Goal: Navigation & Orientation: Find specific page/section

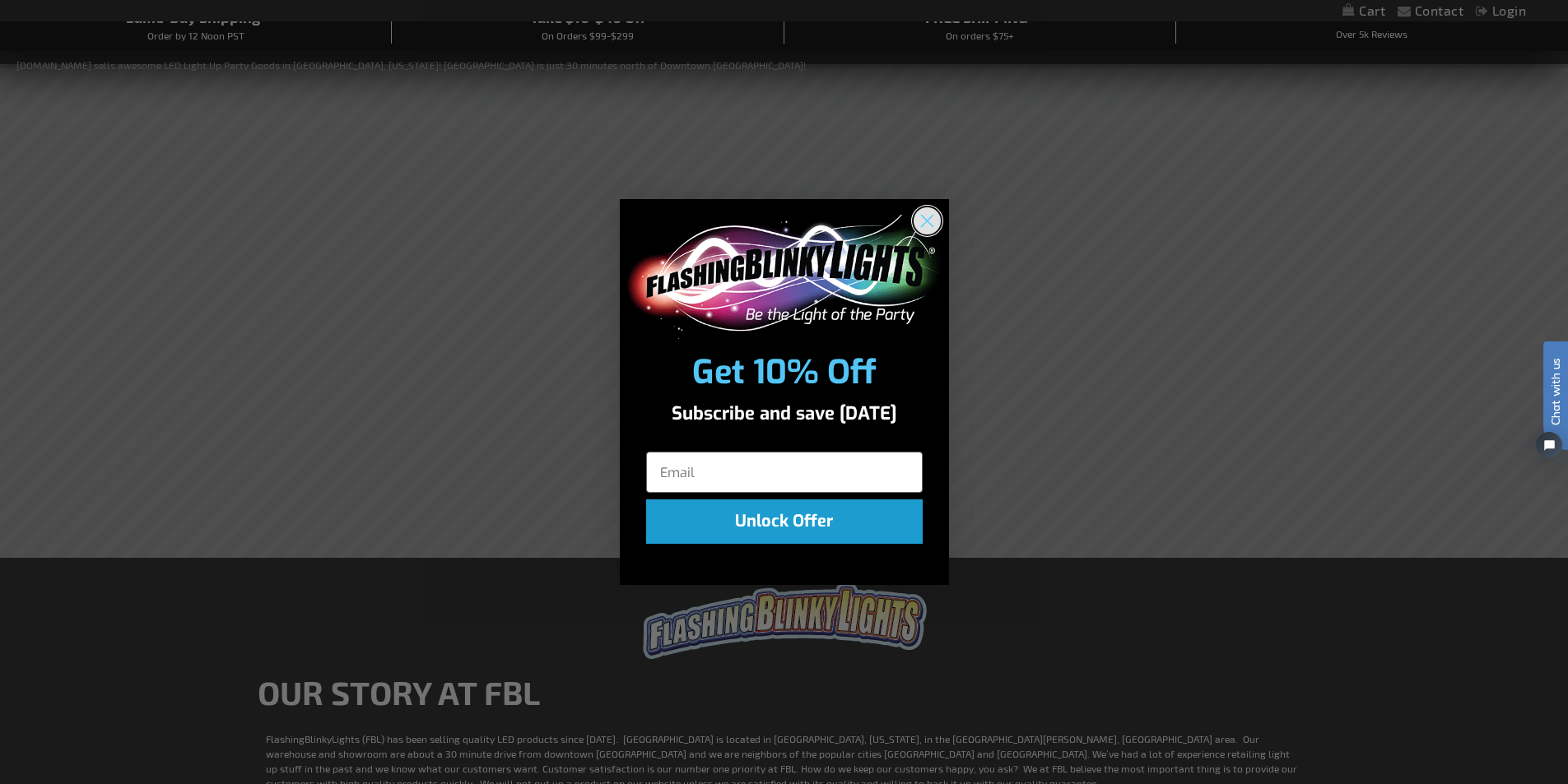
click at [934, 223] on circle "Close dialog" at bounding box center [925, 221] width 27 height 27
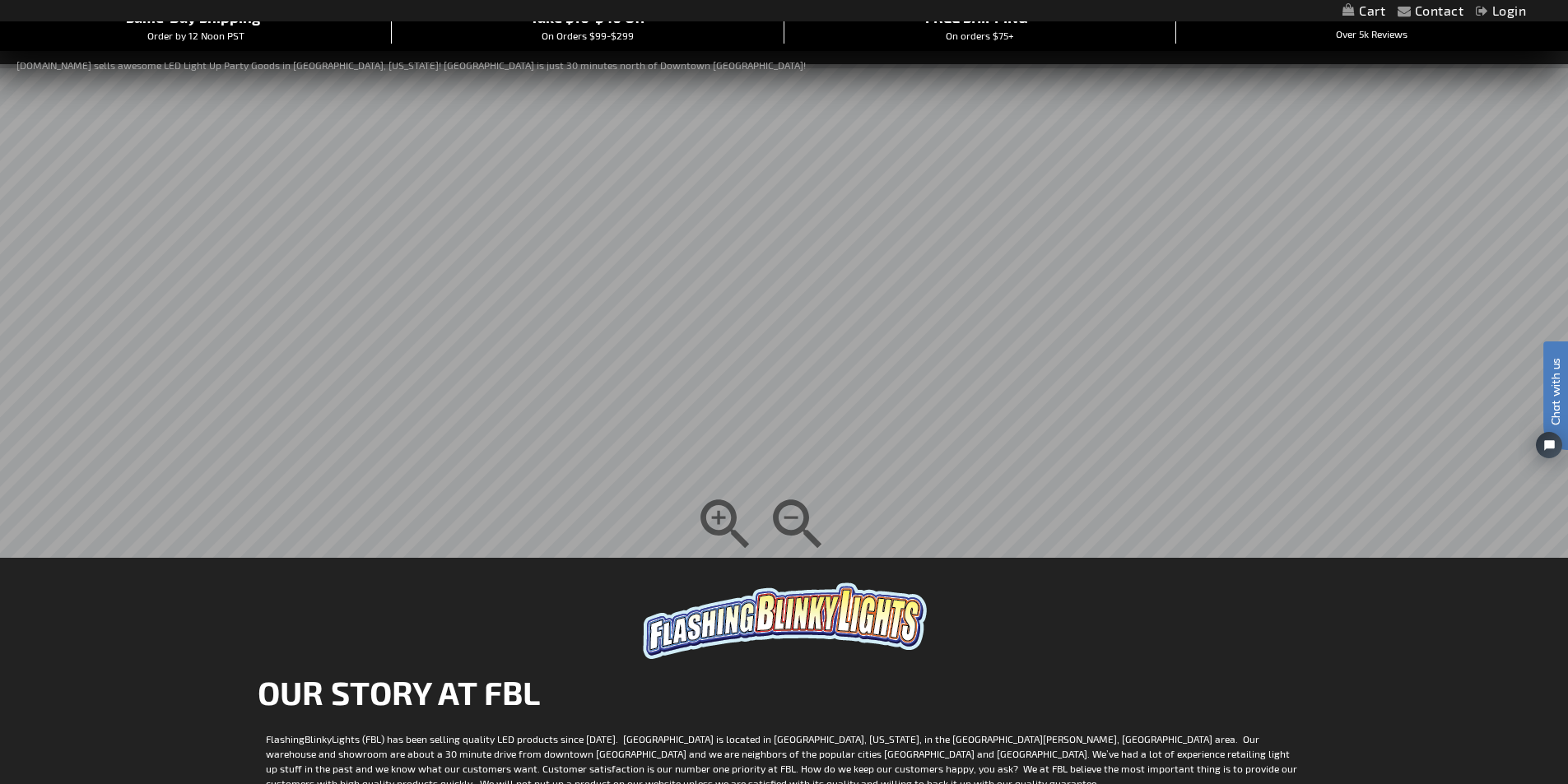
scroll to position [82, 0]
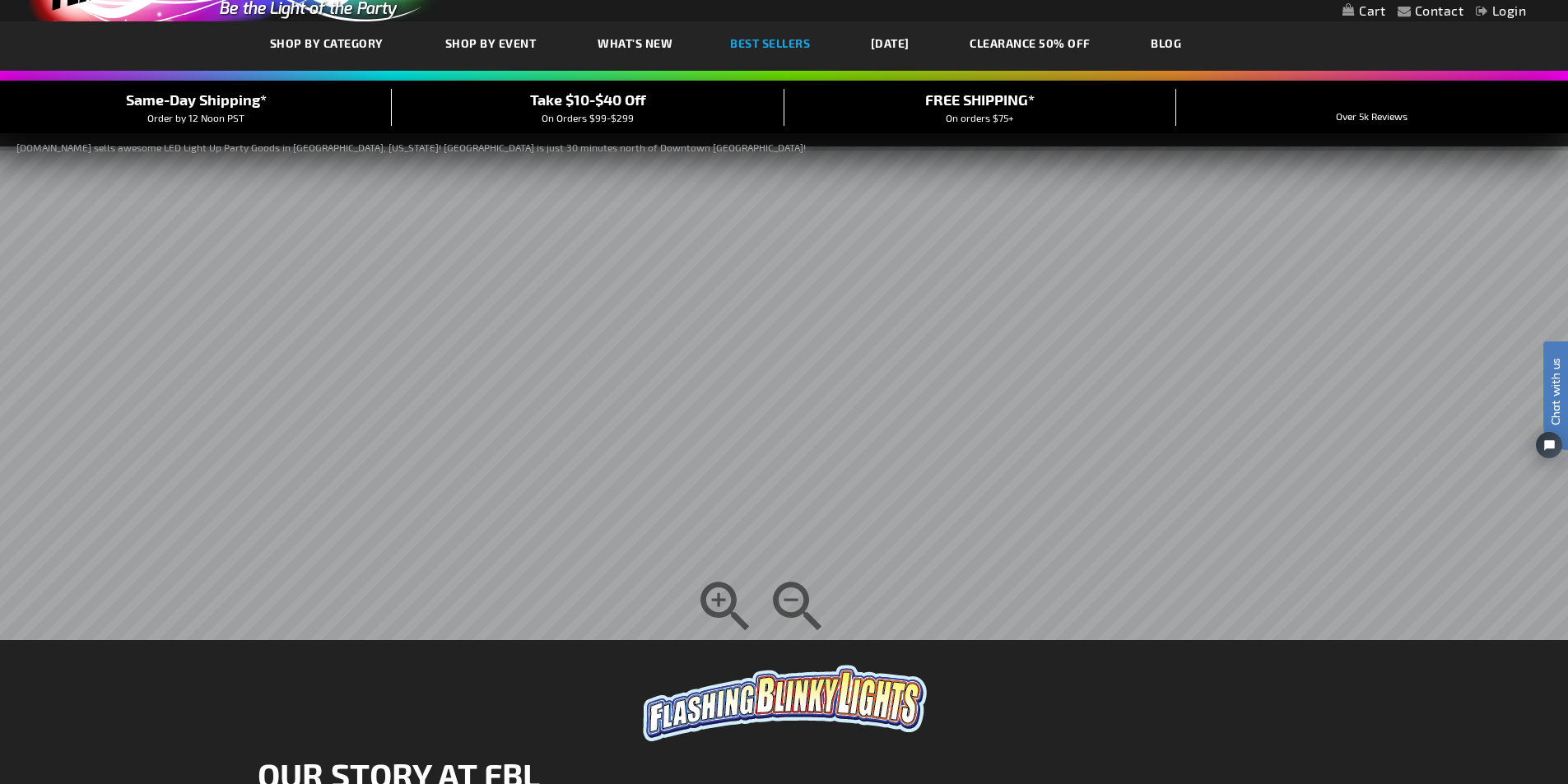
click at [753, 32] on link "Best Sellers" at bounding box center [770, 43] width 105 height 55
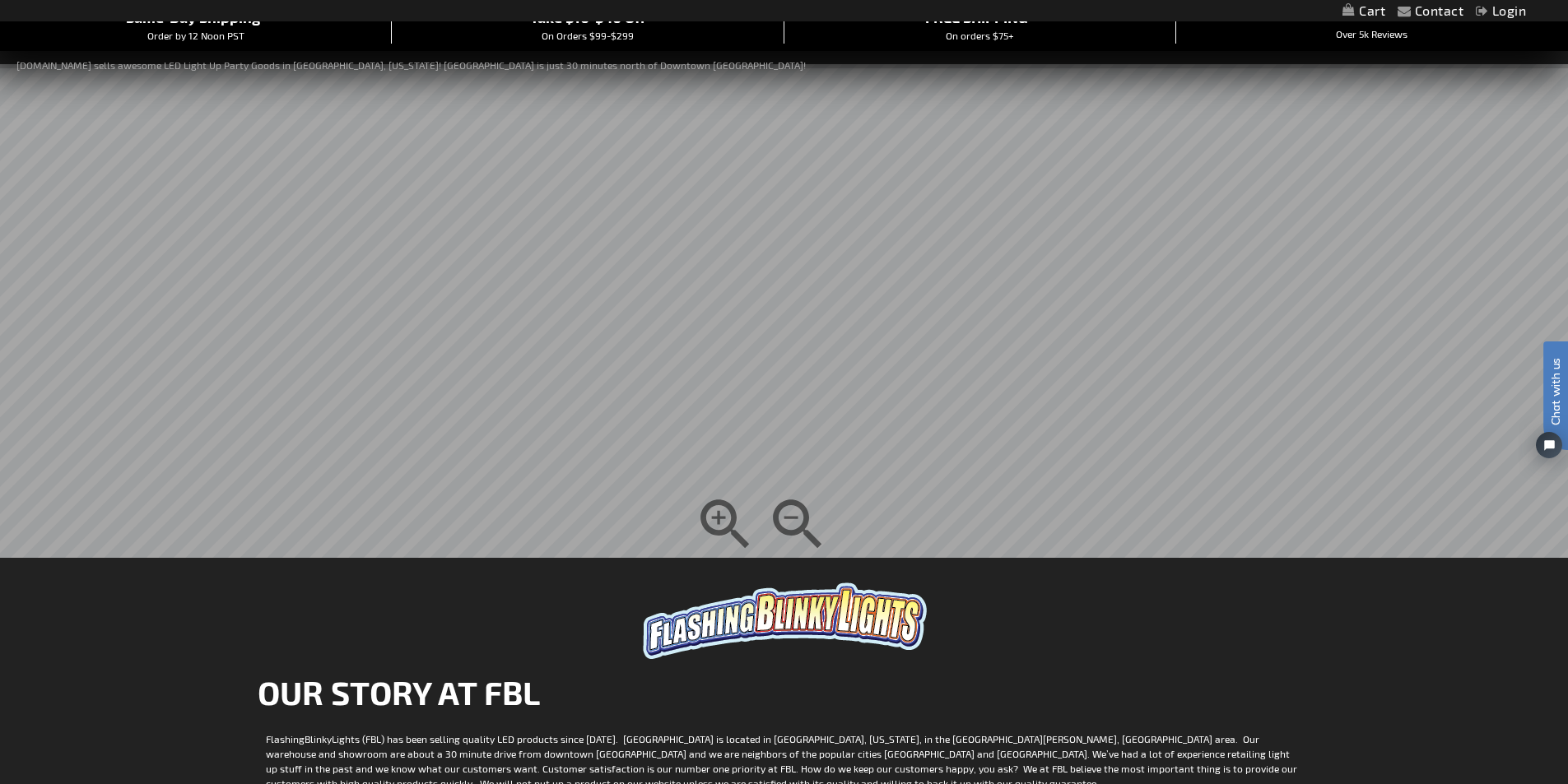
scroll to position [247, 0]
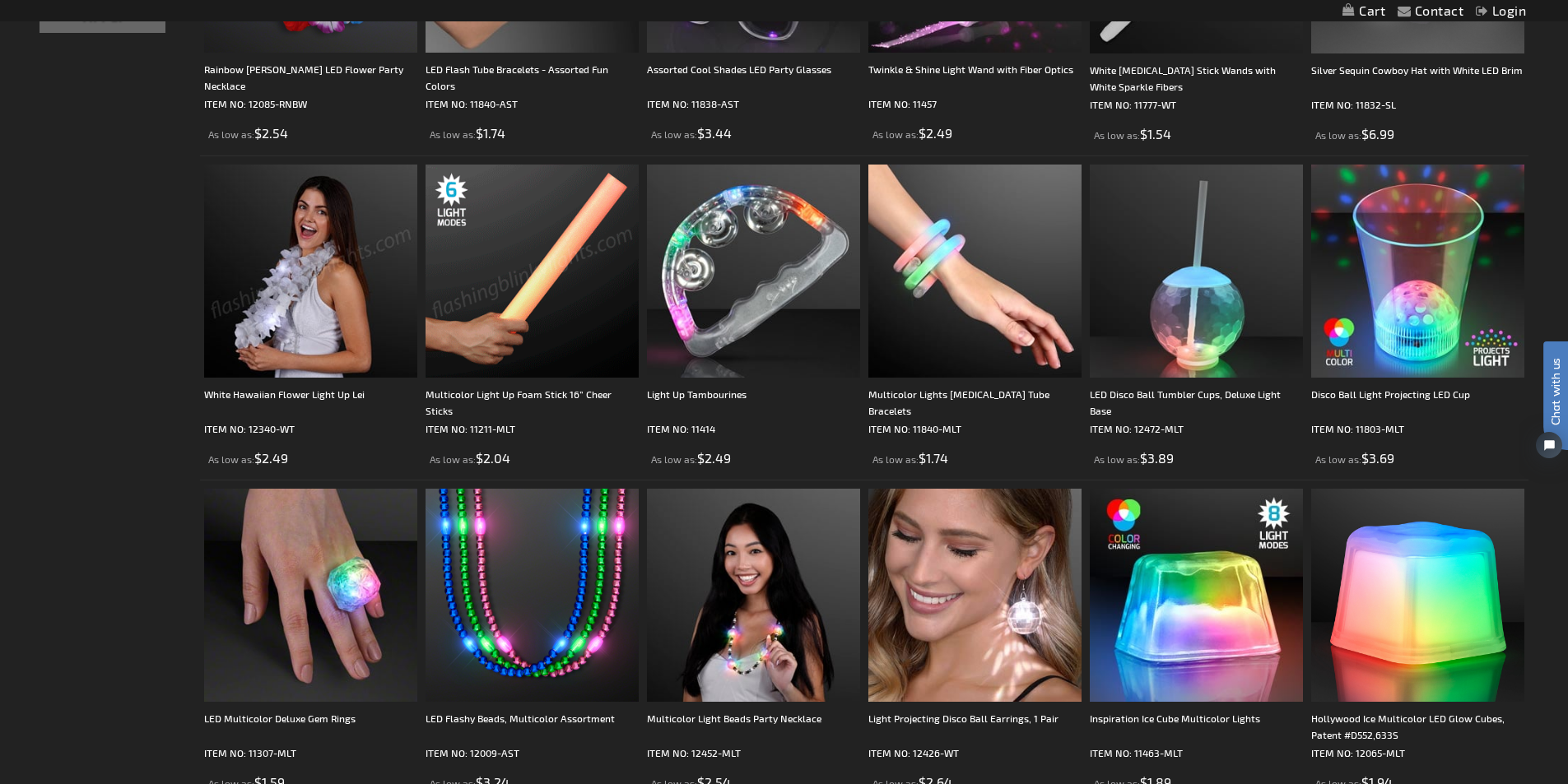
scroll to position [3337, 0]
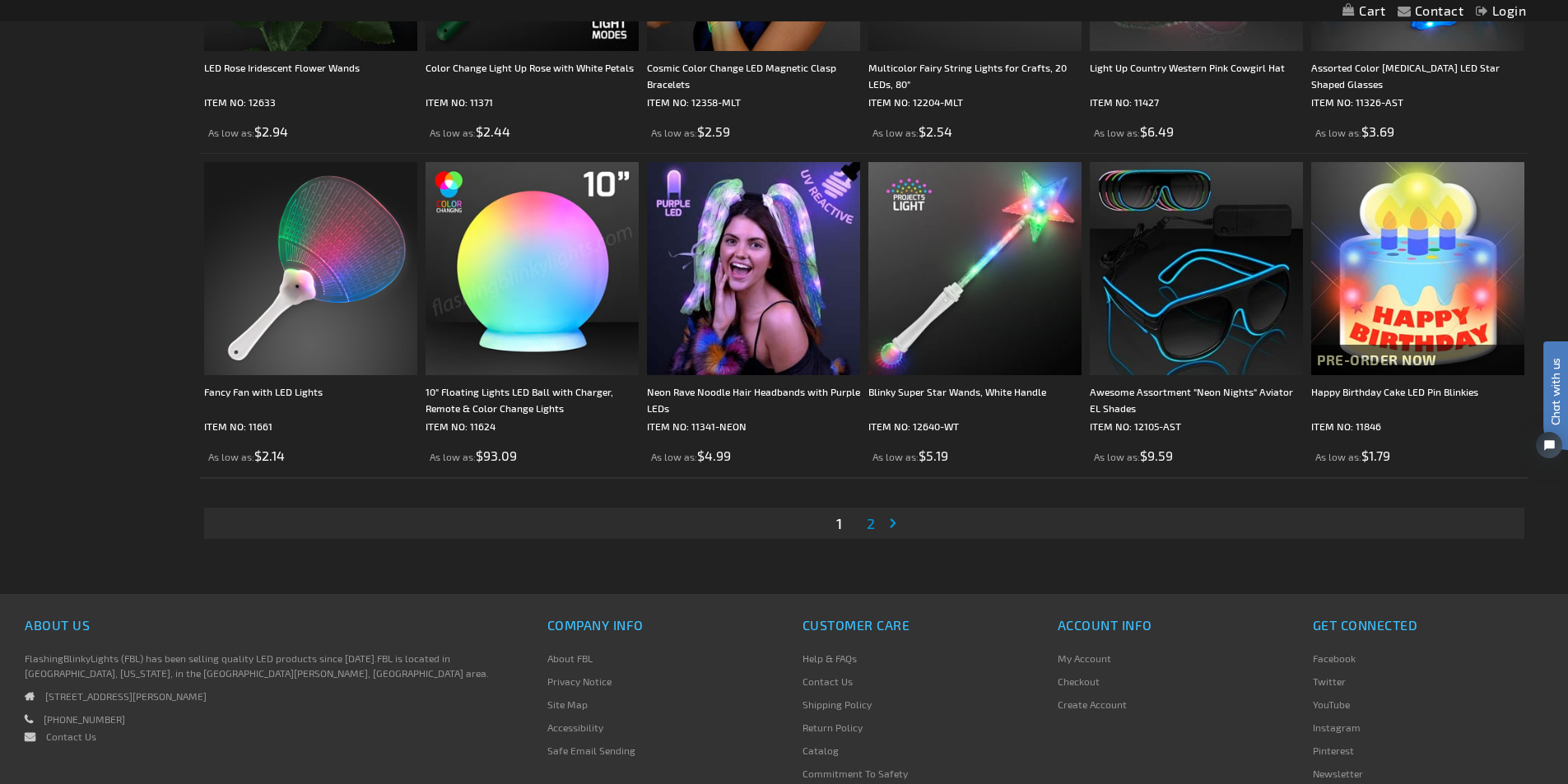
click at [875, 524] on link "Page 2" at bounding box center [870, 523] width 15 height 24
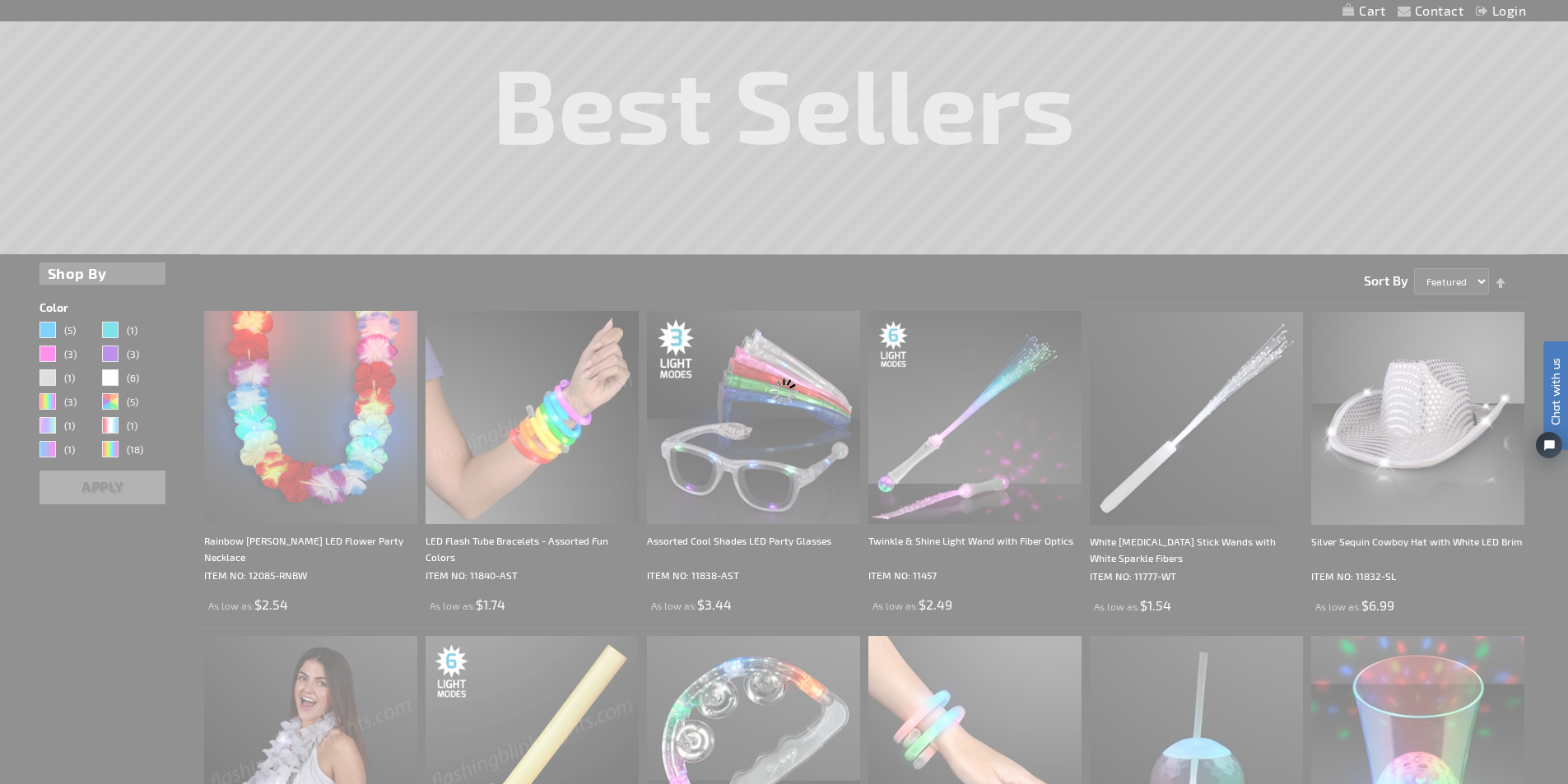
scroll to position [0, 0]
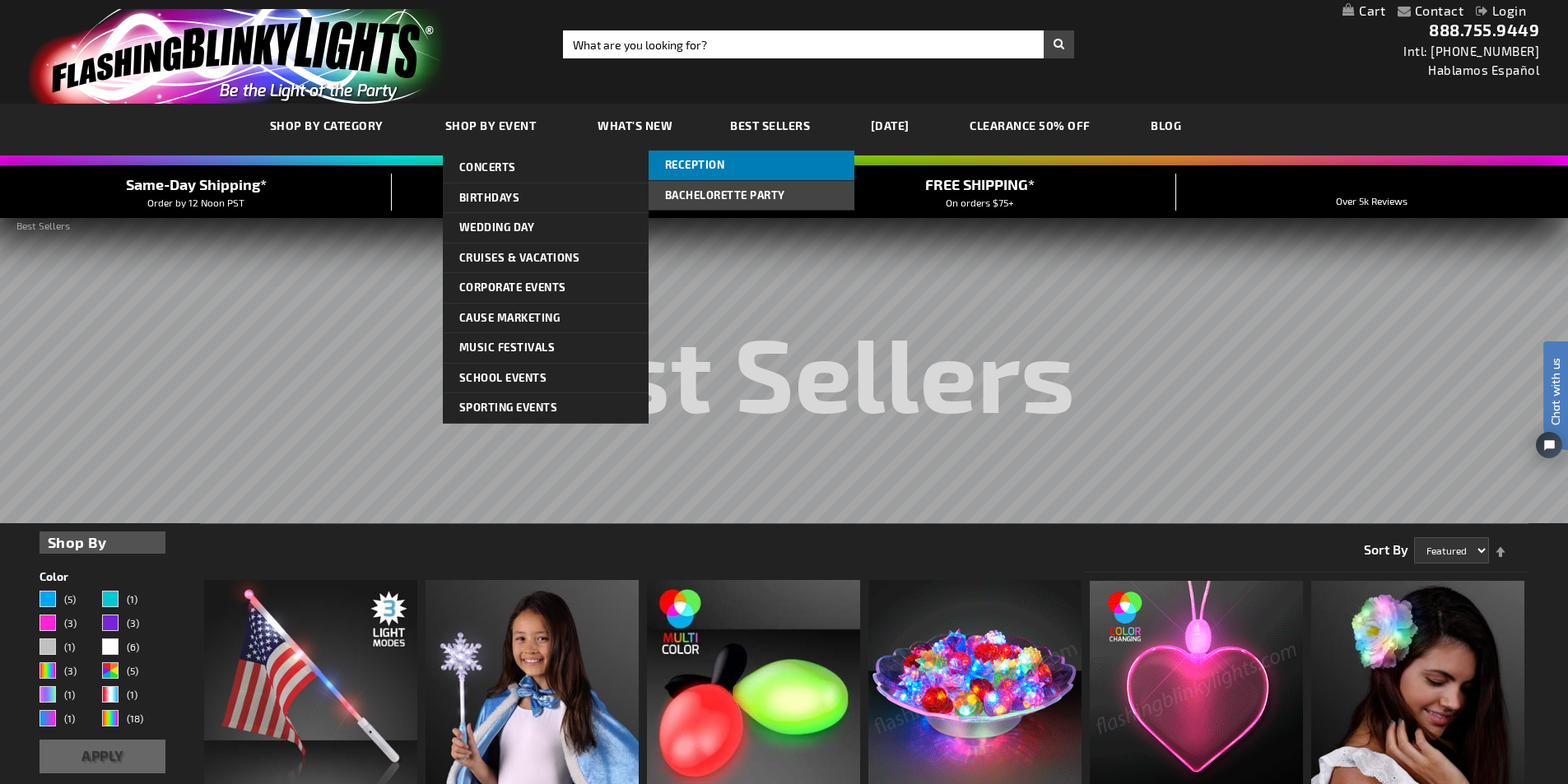
click at [729, 161] on link "Reception" at bounding box center [752, 166] width 206 height 30
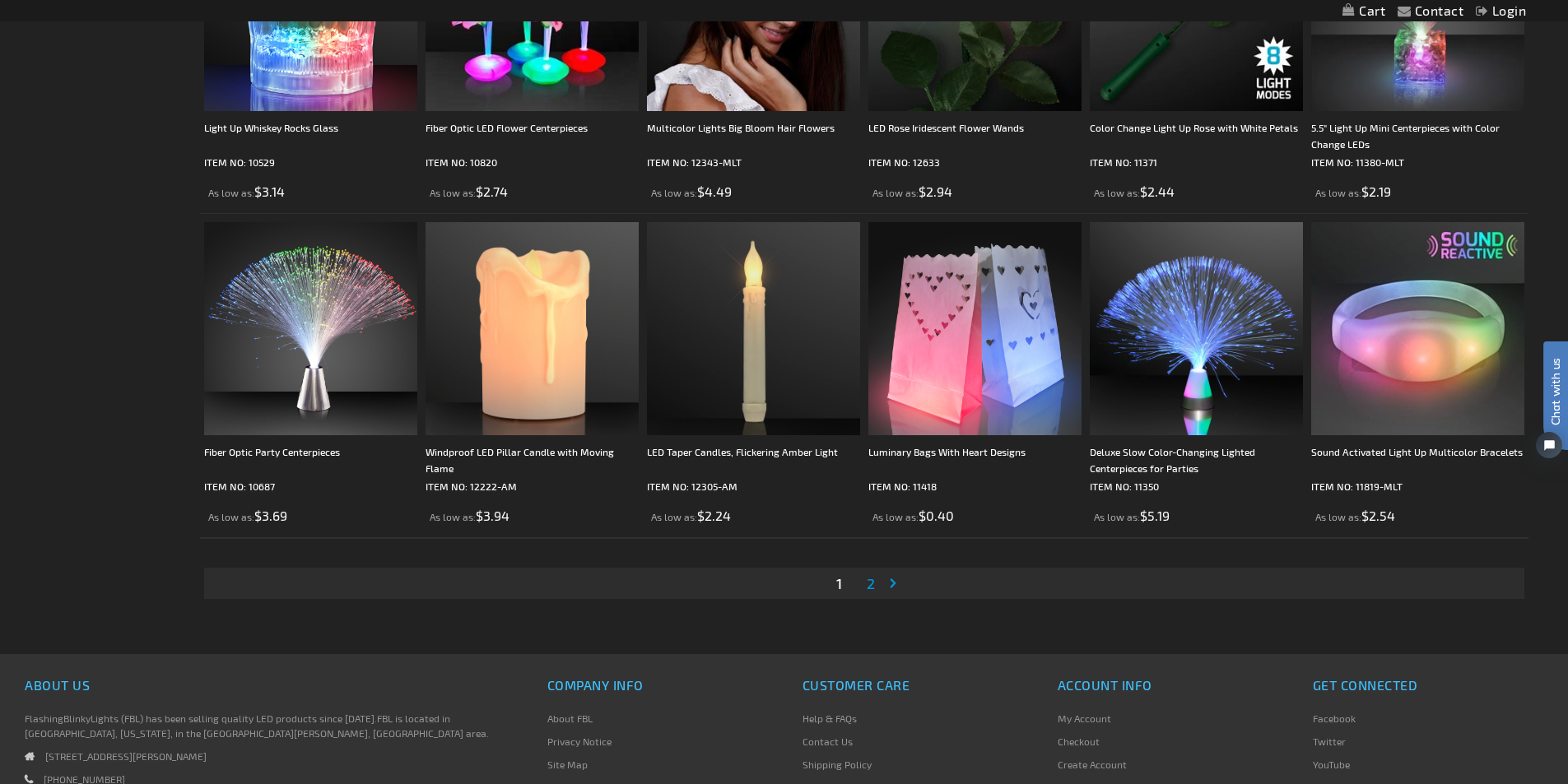
scroll to position [3093, 0]
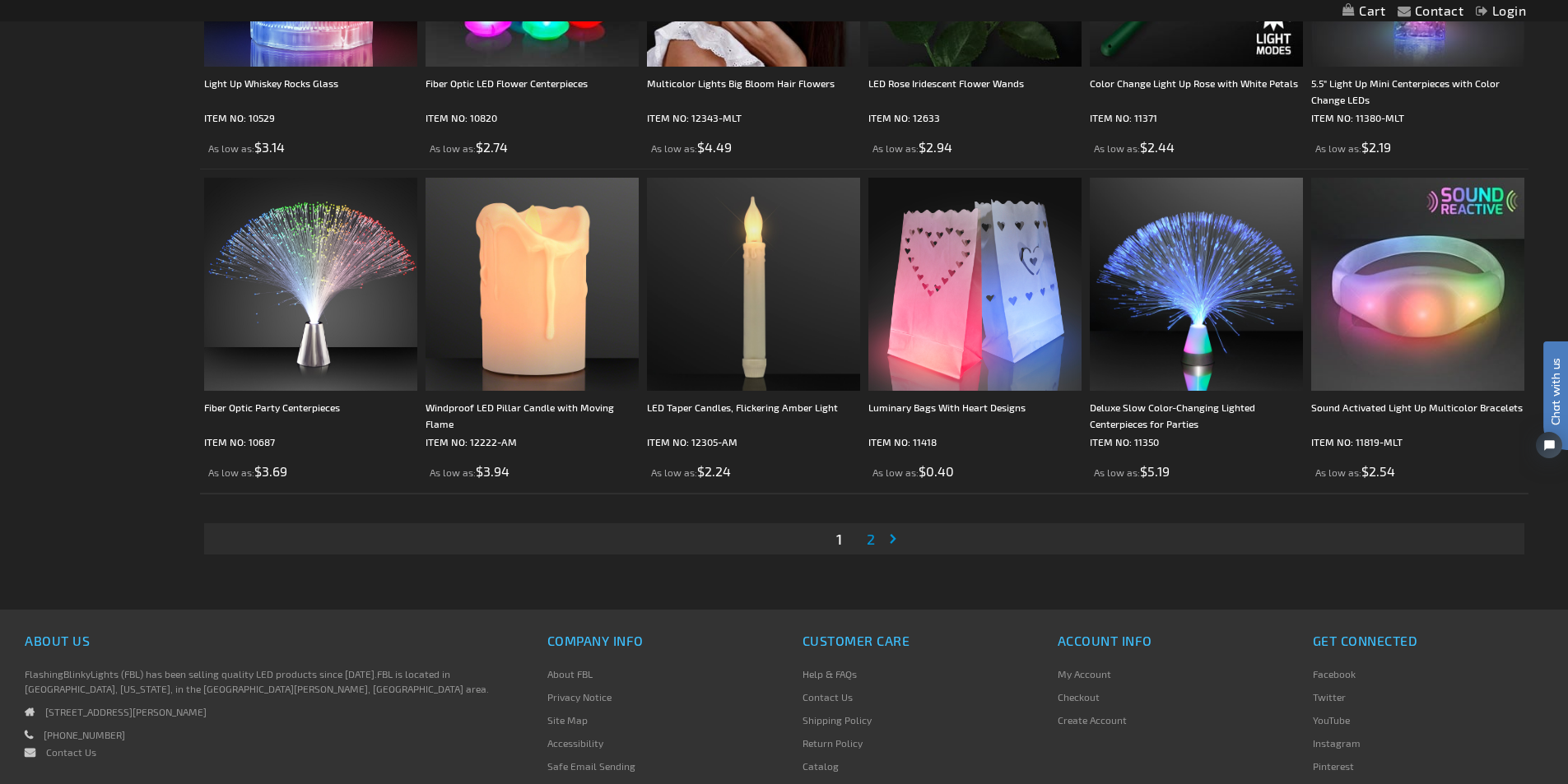
drag, startPoint x: 1572, startPoint y: 107, endPoint x: 1607, endPoint y: 677, distance: 571.1
click at [869, 534] on span "2" at bounding box center [870, 539] width 8 height 18
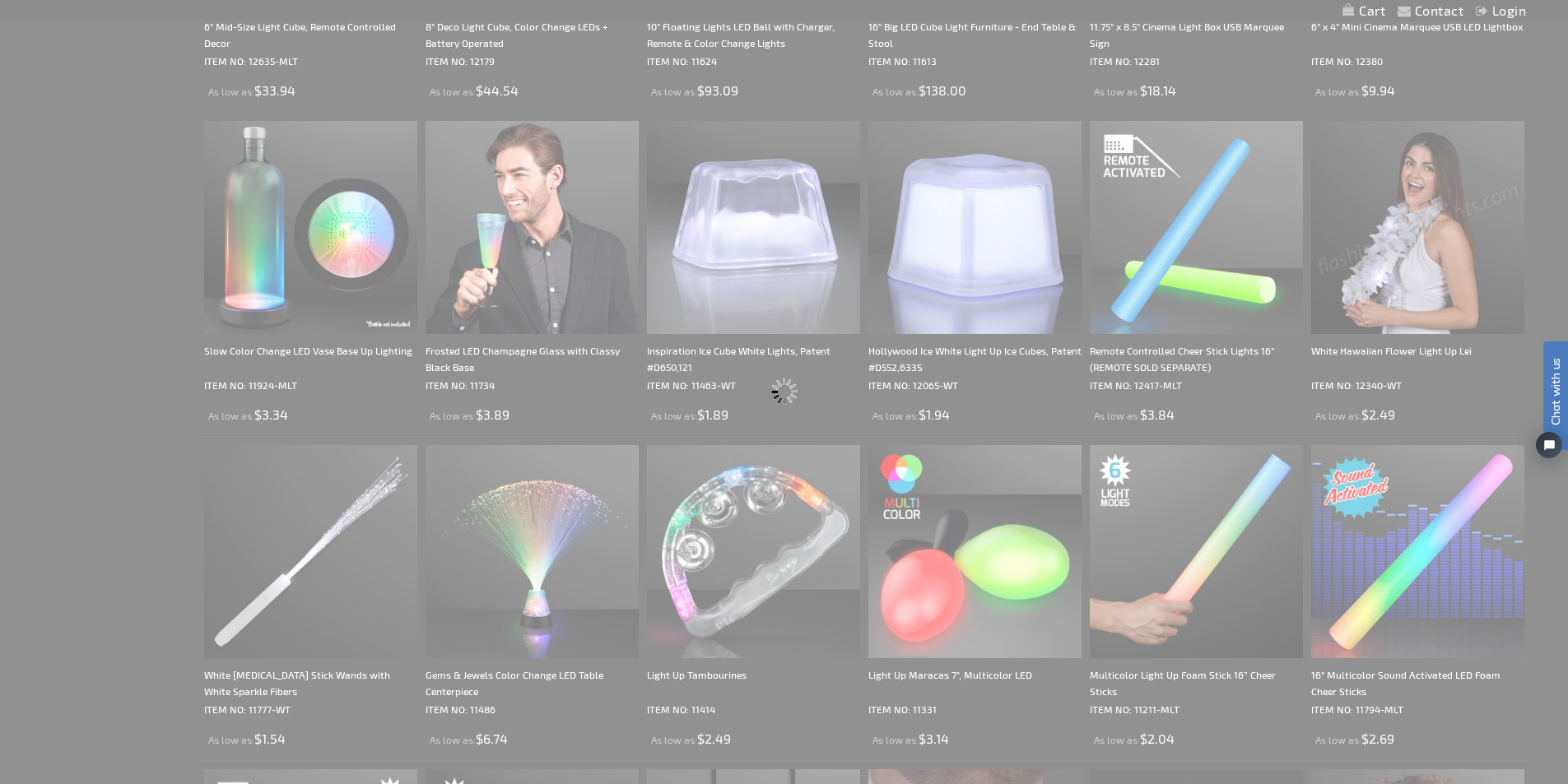
scroll to position [0, 0]
